Goal: Task Accomplishment & Management: Manage account settings

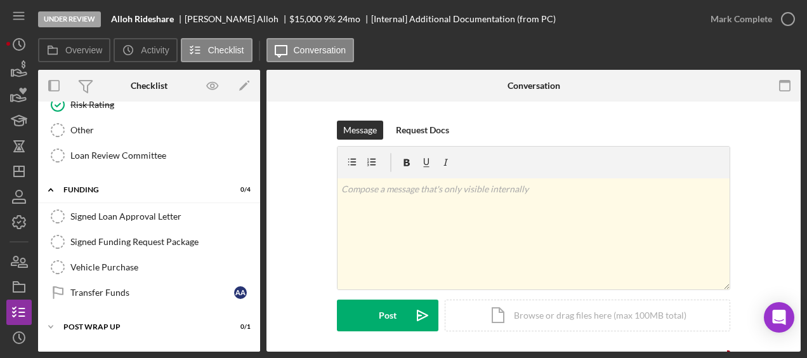
scroll to position [347, 0]
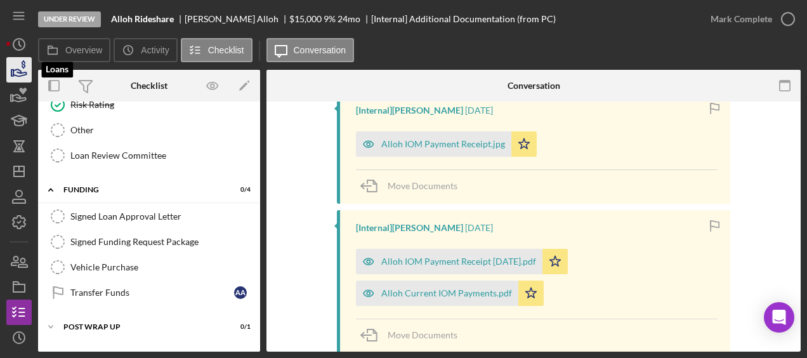
click at [8, 71] on icon "button" at bounding box center [19, 70] width 32 height 32
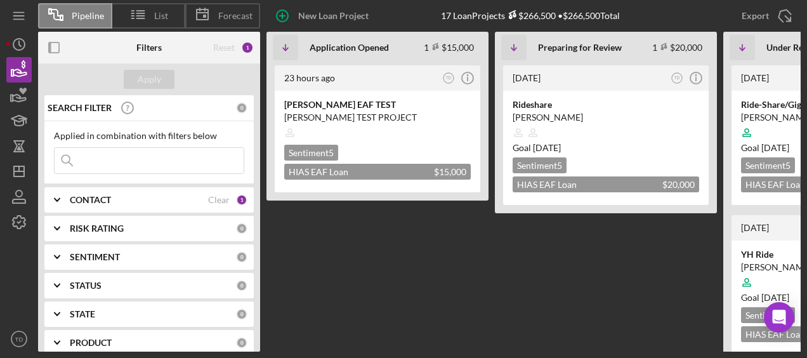
click at [124, 161] on input at bounding box center [149, 160] width 189 height 25
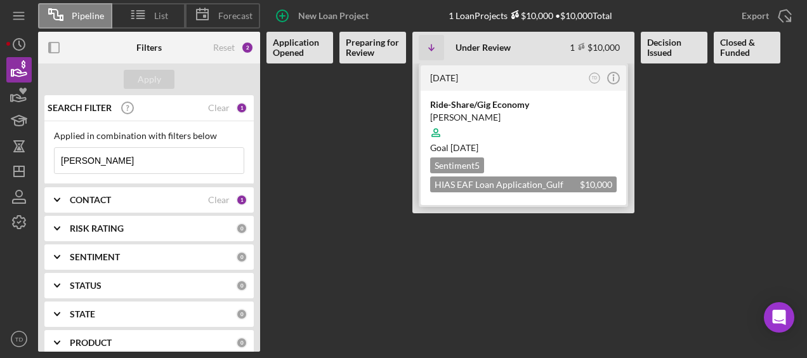
type input "[PERSON_NAME]"
click at [458, 102] on div "Ride-Share/Gig Economy" at bounding box center [523, 104] width 187 height 13
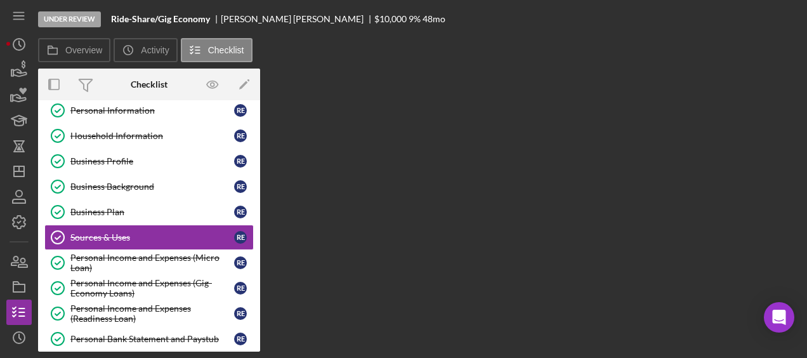
scroll to position [44, 0]
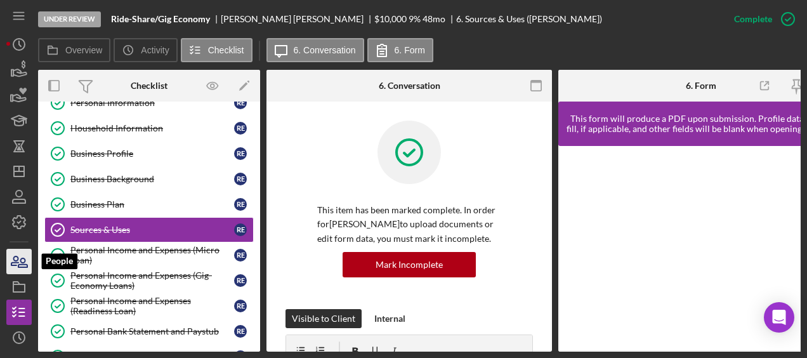
click at [22, 268] on icon "button" at bounding box center [19, 262] width 32 height 32
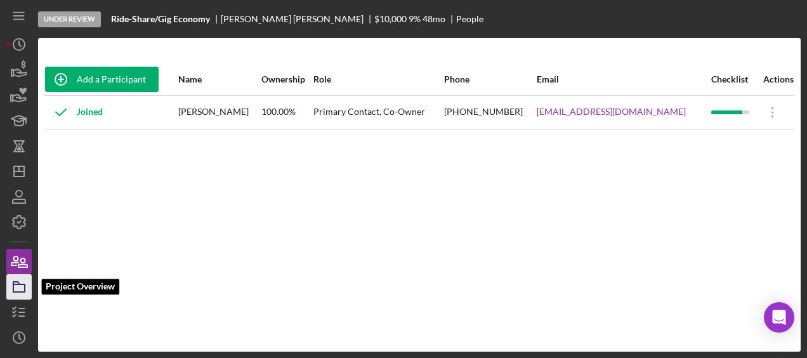
click at [20, 292] on rect "button" at bounding box center [18, 288] width 11 height 8
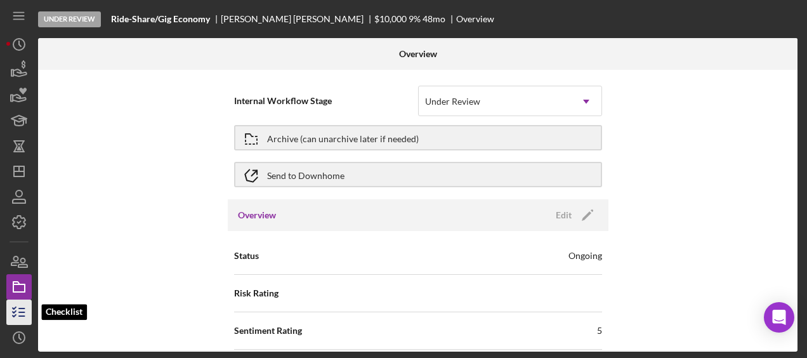
click at [18, 317] on icon "button" at bounding box center [19, 312] width 32 height 32
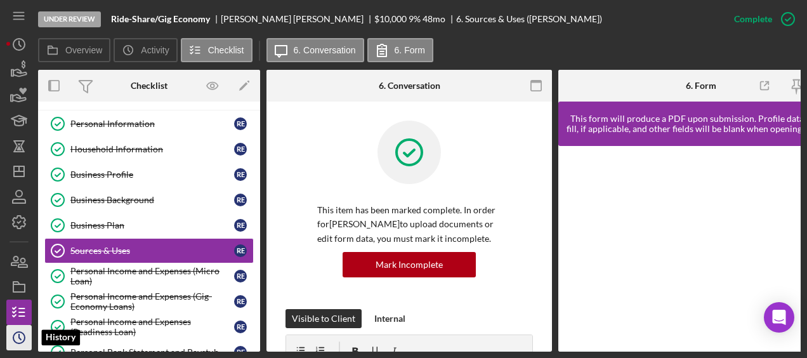
click at [18, 335] on icon "Icon/History" at bounding box center [19, 338] width 32 height 32
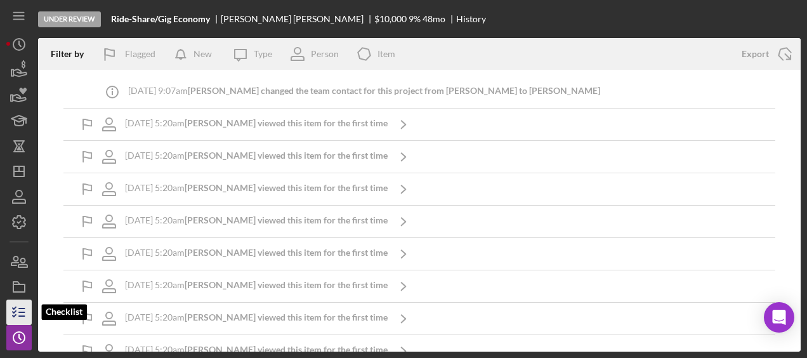
click at [20, 314] on icon "button" at bounding box center [19, 312] width 32 height 32
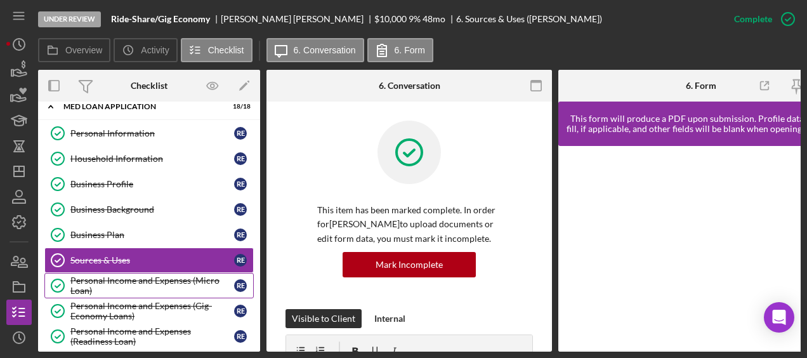
scroll to position [6, 0]
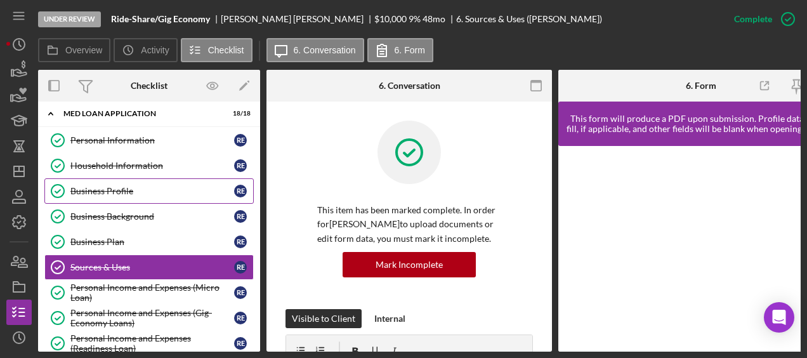
click at [114, 187] on div "Business Profile" at bounding box center [152, 191] width 164 height 10
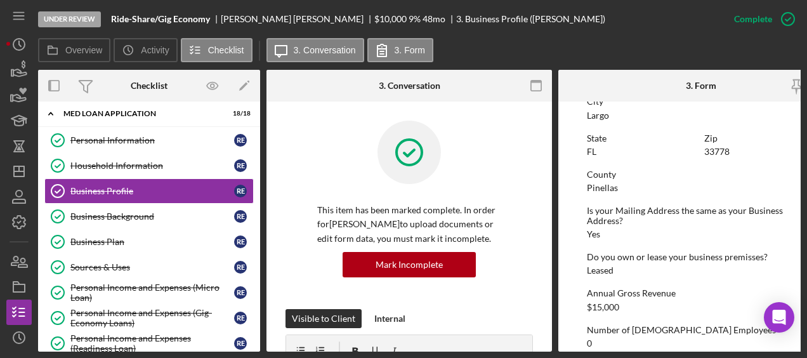
scroll to position [670, 0]
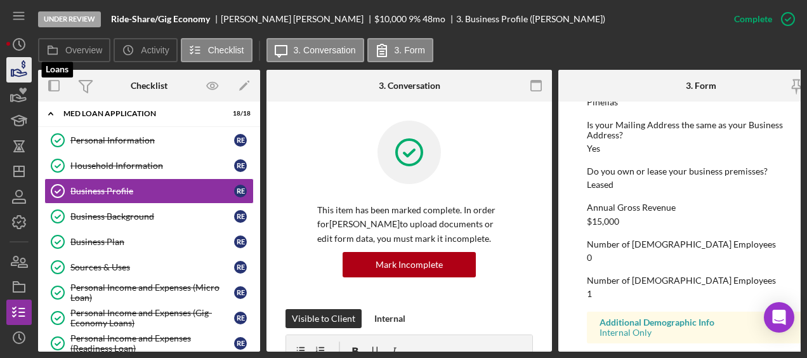
click at [20, 77] on icon "button" at bounding box center [19, 70] width 32 height 32
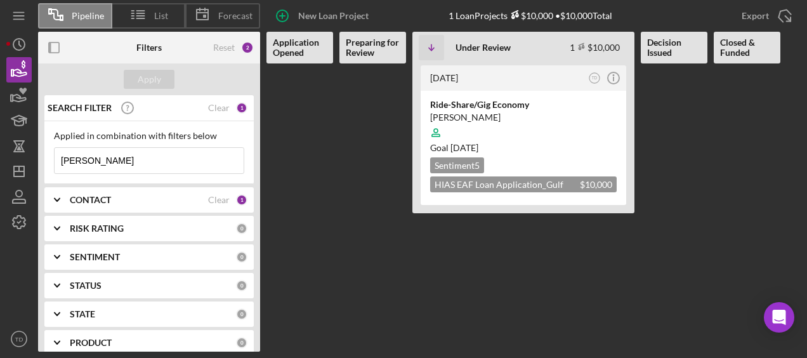
drag, startPoint x: 116, startPoint y: 170, endPoint x: 361, endPoint y: 133, distance: 247.9
click at [361, 133] on Review at bounding box center [373, 207] width 67 height 288
click at [23, 176] on polygon "button" at bounding box center [19, 171] width 10 height 10
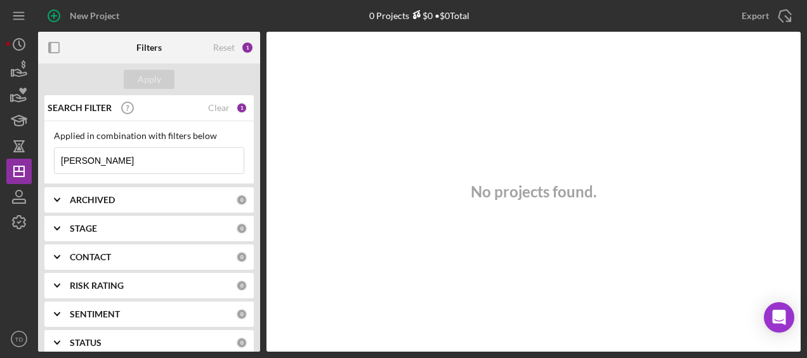
click at [97, 166] on div "New Project 0 Projects $0 • $0 Total [PERSON_NAME] Export Icon/Export Filters R…" at bounding box center [403, 176] width 795 height 352
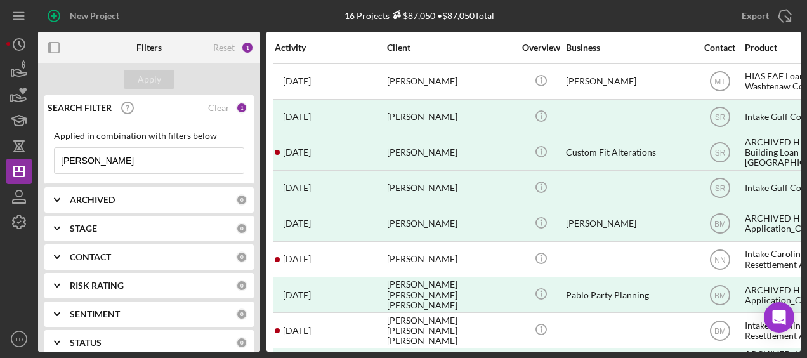
drag, startPoint x: 93, startPoint y: 161, endPoint x: 37, endPoint y: 164, distance: 55.9
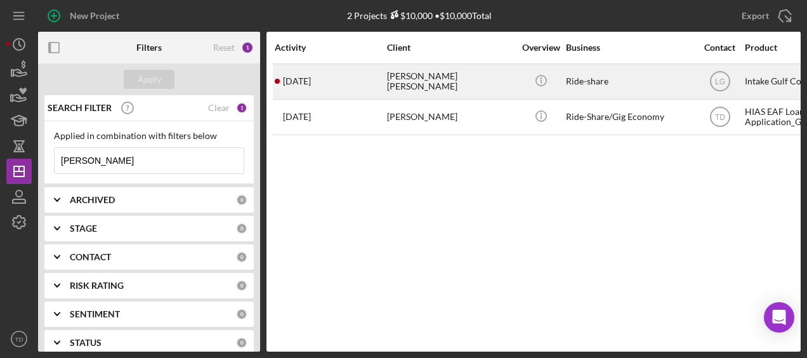
type input "[PERSON_NAME]"
click at [432, 81] on div "[PERSON_NAME] [PERSON_NAME]" at bounding box center [450, 82] width 127 height 34
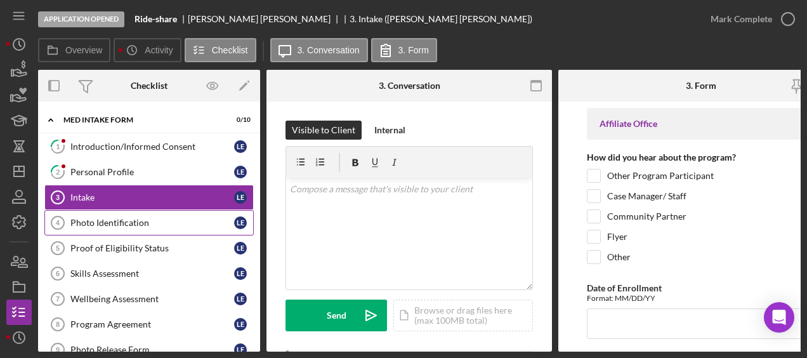
click at [141, 221] on div "Photo Identification" at bounding box center [152, 223] width 164 height 10
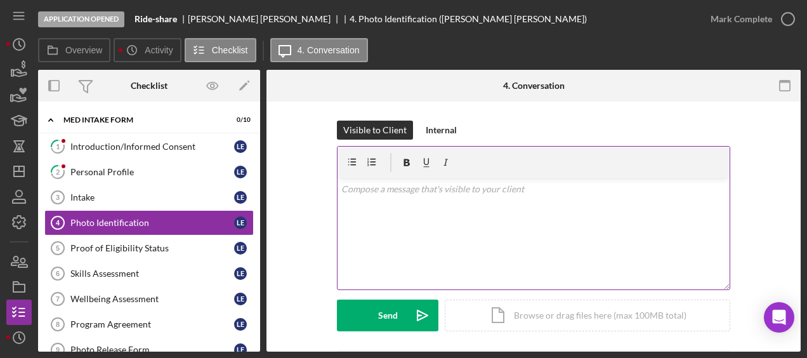
scroll to position [140, 0]
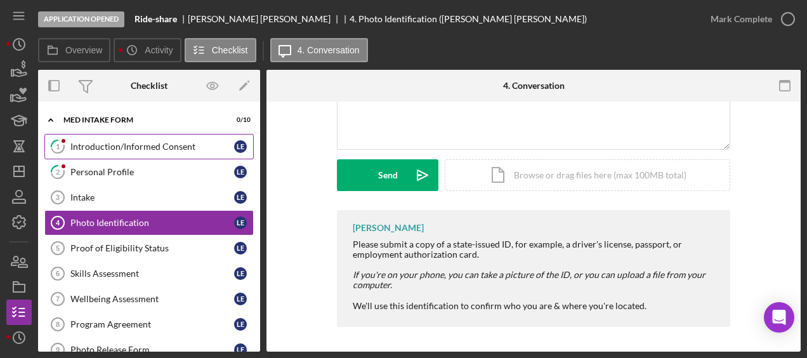
click at [136, 150] on div "Introduction/Informed Consent" at bounding box center [152, 147] width 164 height 10
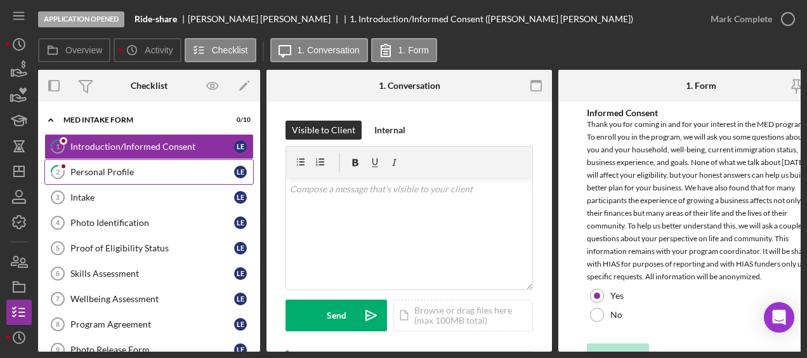
click at [136, 173] on div "Personal Profile" at bounding box center [152, 172] width 164 height 10
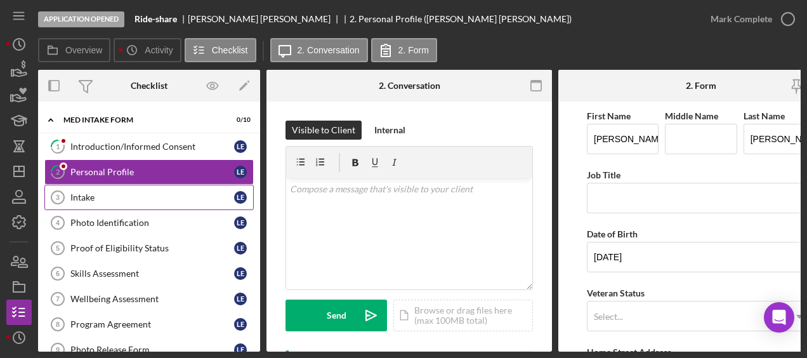
click at [130, 186] on link "Intake 3 Intake L E" at bounding box center [148, 197] width 209 height 25
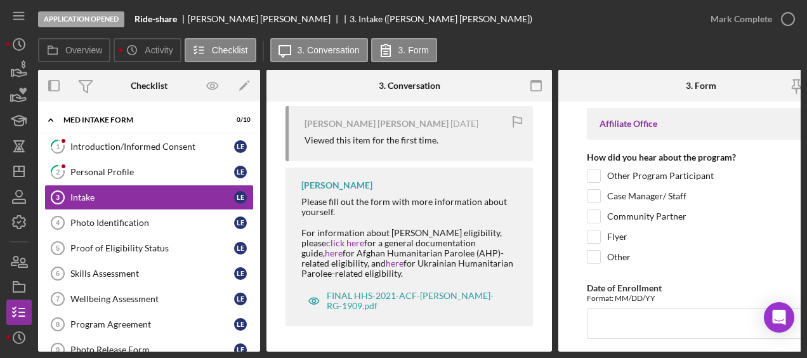
scroll to position [246, 0]
click at [164, 225] on div "Photo Identification" at bounding box center [152, 223] width 164 height 10
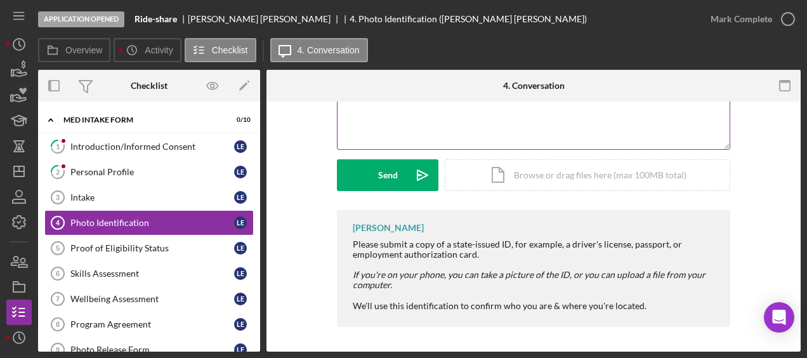
scroll to position [140, 0]
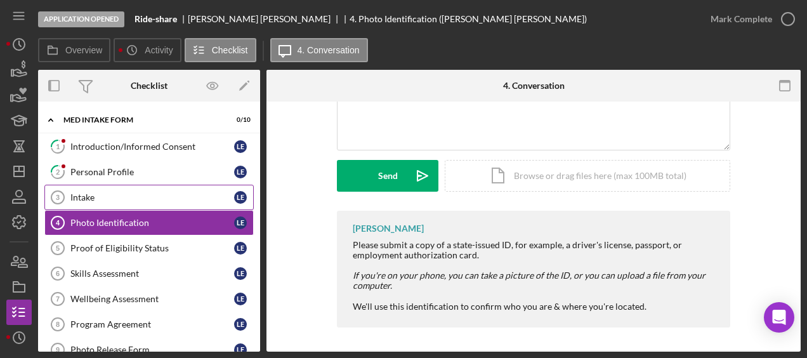
click at [164, 187] on link "Intake 3 Intake L E" at bounding box center [148, 197] width 209 height 25
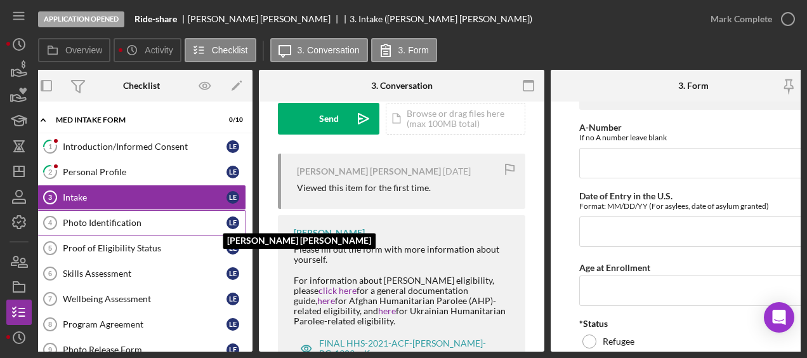
scroll to position [1, 0]
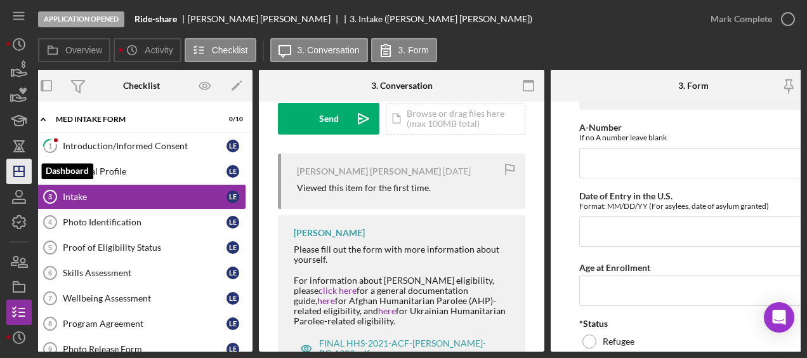
click at [17, 173] on icon "Icon/Dashboard" at bounding box center [19, 172] width 32 height 32
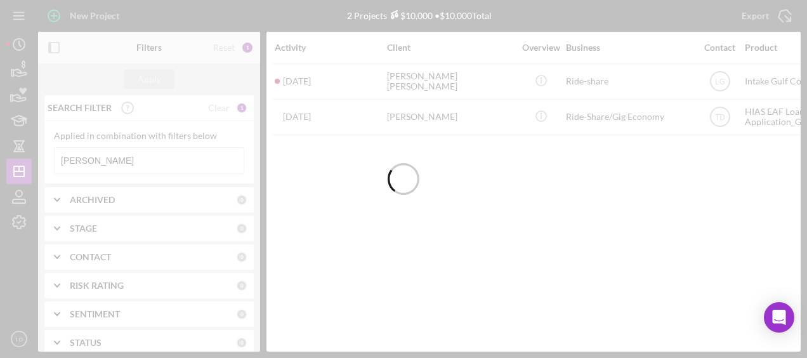
click at [126, 164] on div at bounding box center [403, 179] width 807 height 358
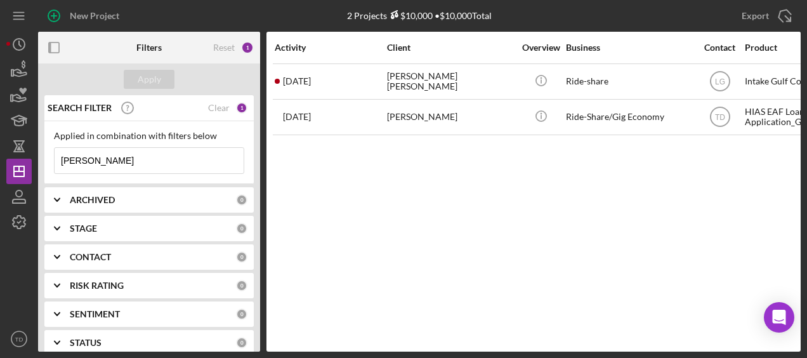
drag, startPoint x: 143, startPoint y: 161, endPoint x: 36, endPoint y: 156, distance: 108.1
click at [36, 156] on div "New Project 2 Projects $10,000 • $10,000 Total [PERSON_NAME] Export Icon/Export…" at bounding box center [403, 176] width 795 height 352
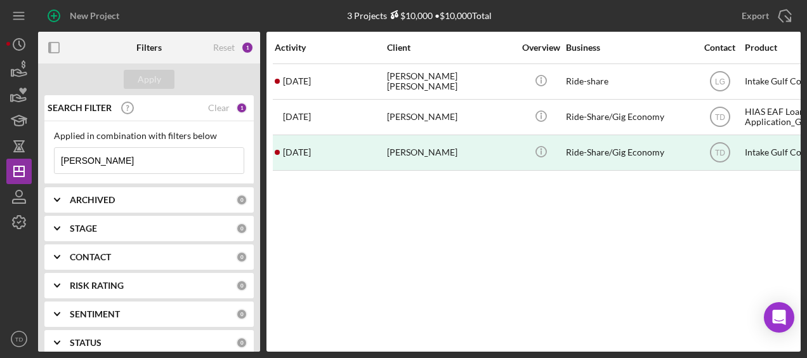
type input "[PERSON_NAME]"
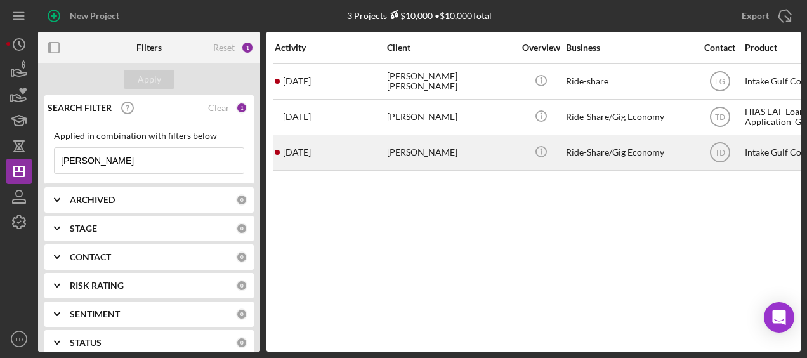
click at [426, 150] on div "[PERSON_NAME]" at bounding box center [450, 153] width 127 height 34
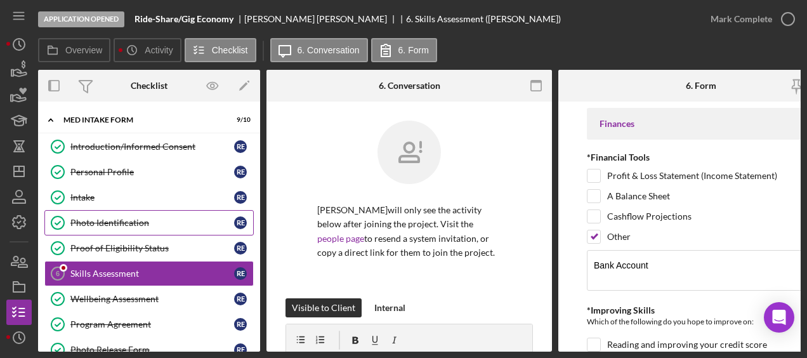
click at [146, 227] on link "Photo Identification Photo Identification R E" at bounding box center [148, 222] width 209 height 25
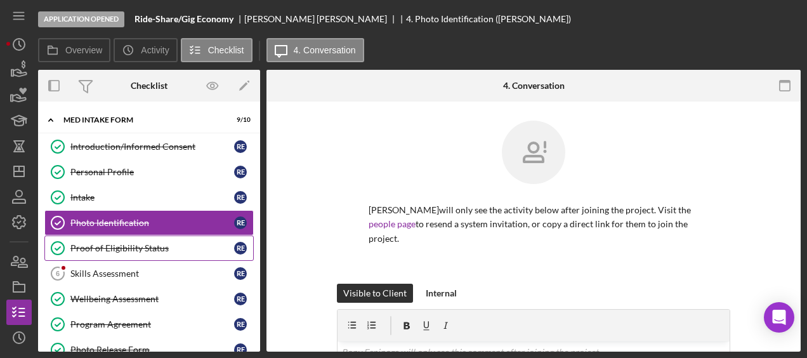
click at [147, 248] on div "Proof of Eligibility Status" at bounding box center [152, 248] width 164 height 10
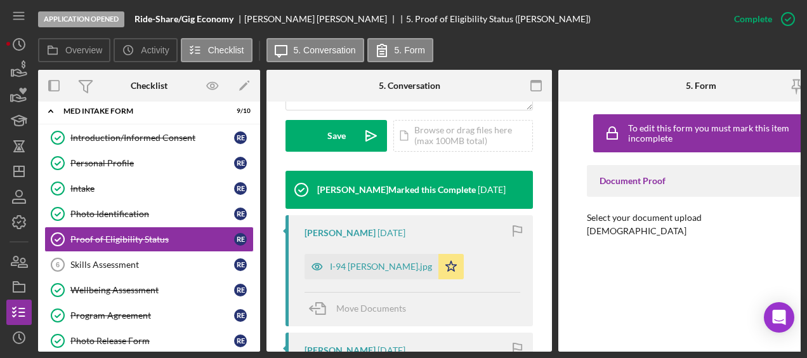
scroll to position [357, 0]
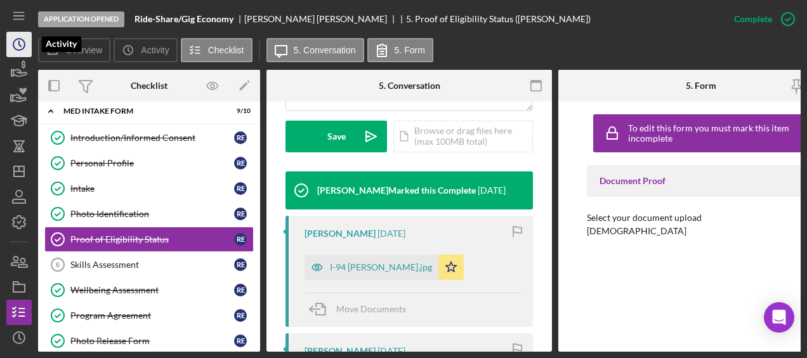
click at [25, 49] on icon "Icon/History" at bounding box center [19, 45] width 32 height 32
